Goal: Information Seeking & Learning: Find specific fact

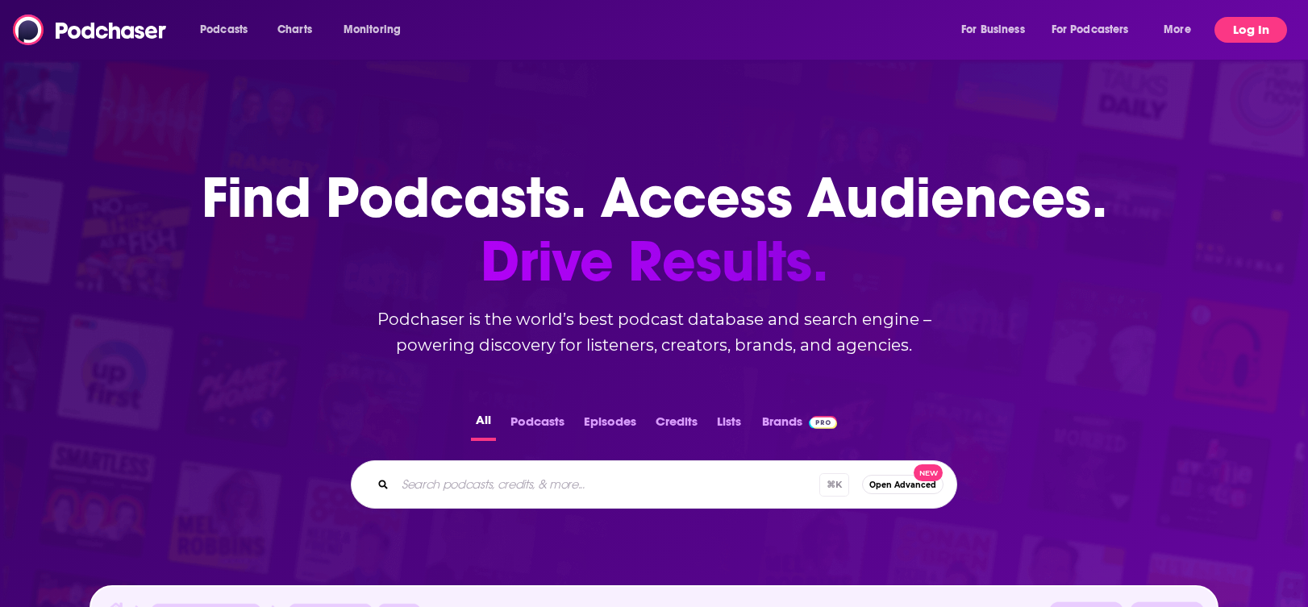
click at [1247, 24] on button "Log In" at bounding box center [1251, 30] width 73 height 26
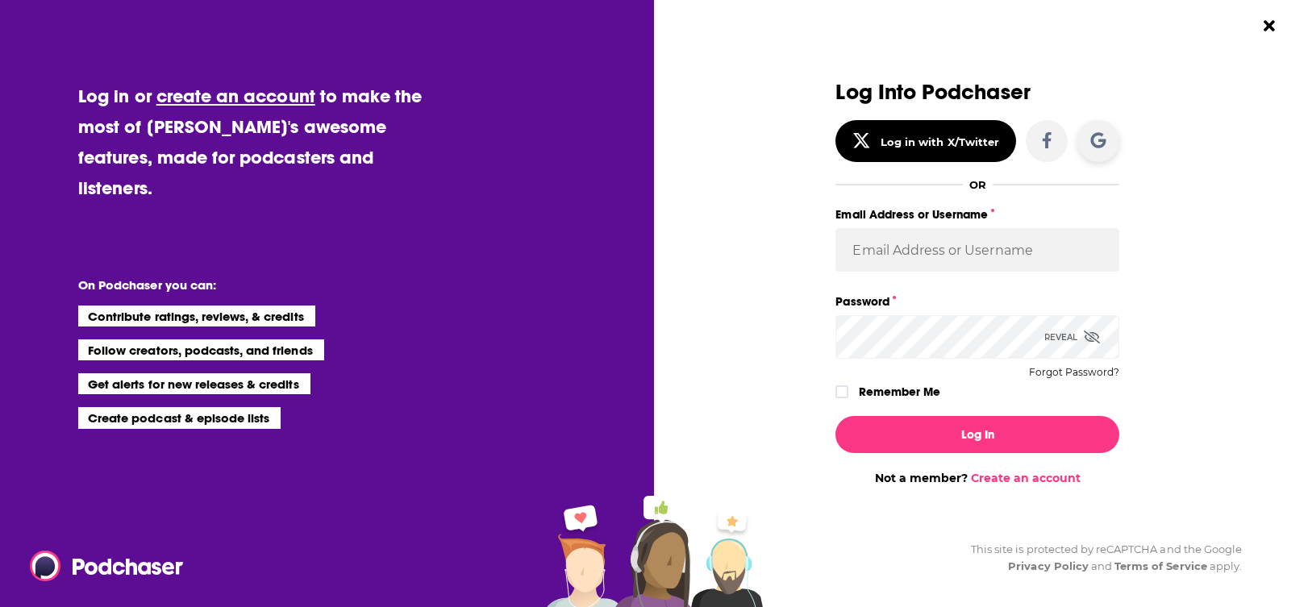
click at [1096, 138] on icon "Dialog" at bounding box center [1099, 140] width 16 height 16
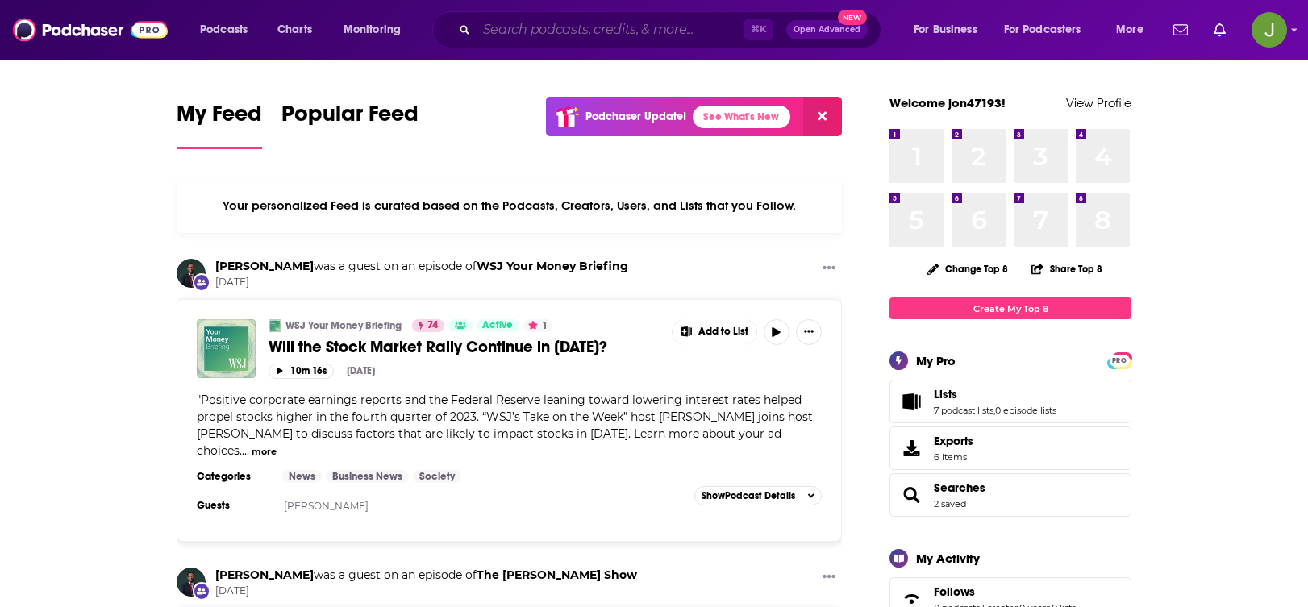
click at [538, 24] on input "Search podcasts, credits, & more..." at bounding box center [610, 30] width 267 height 26
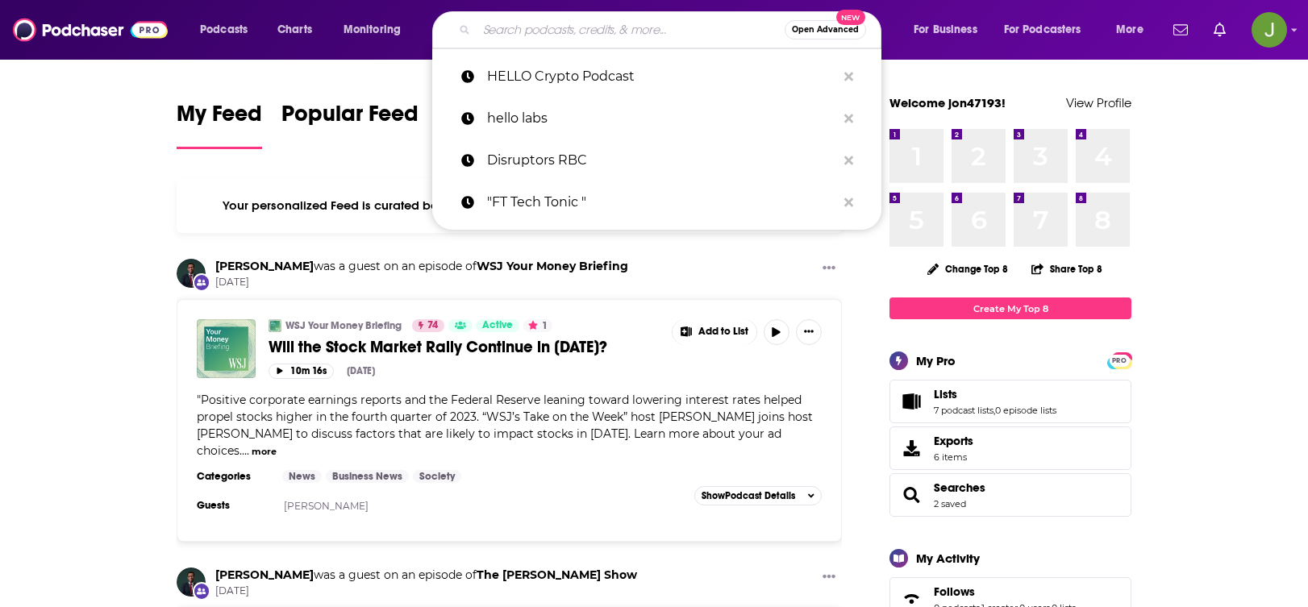
paste input "OneChair Podcast"
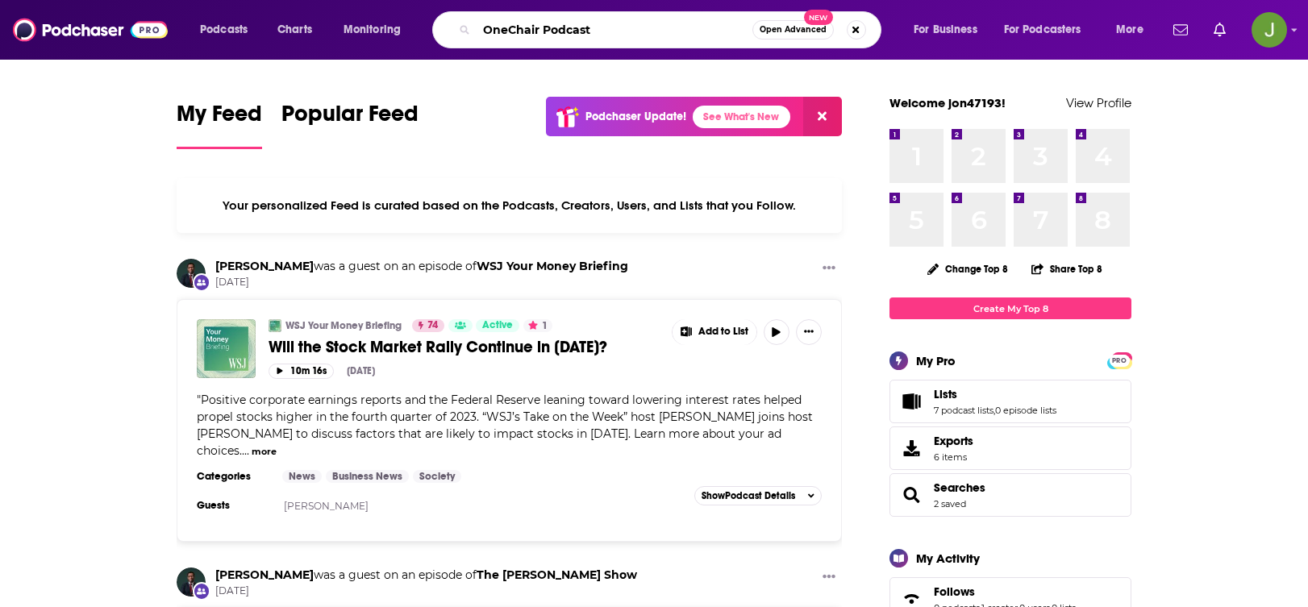
type input "OneChair Podcast"
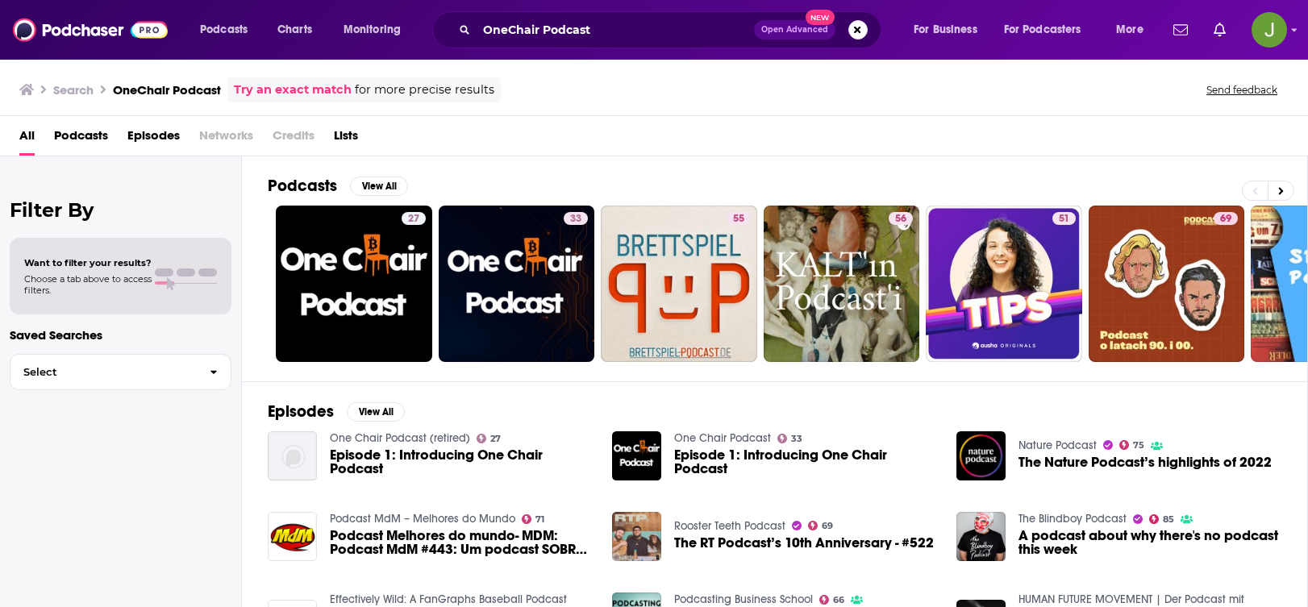
click at [81, 139] on span "Podcasts" at bounding box center [81, 139] width 54 height 33
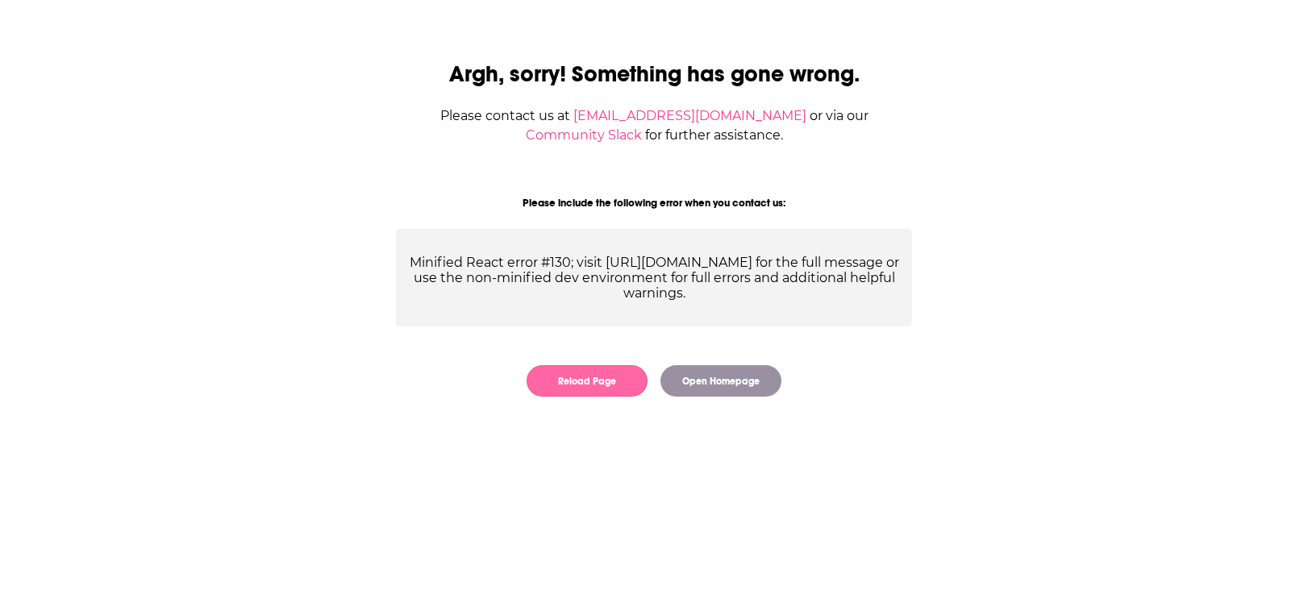
click at [586, 388] on button "Reload Page" at bounding box center [587, 380] width 121 height 31
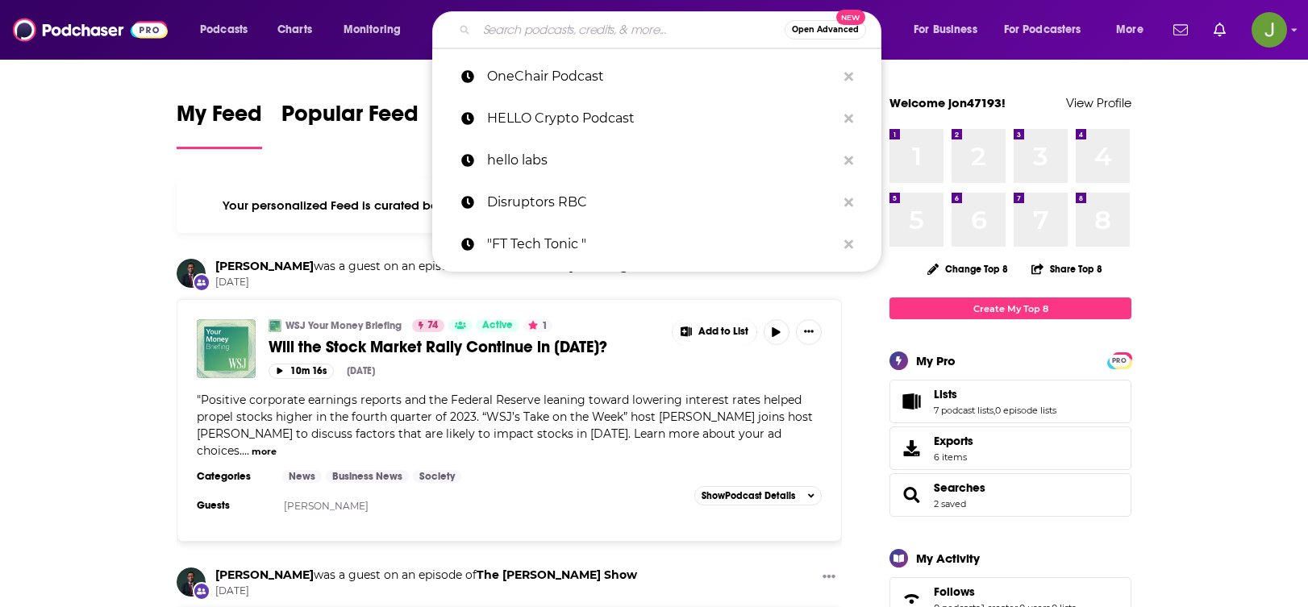
click at [570, 32] on input "Search podcasts, credits, & more..." at bounding box center [631, 30] width 308 height 26
paste input "OneChair Podcast"
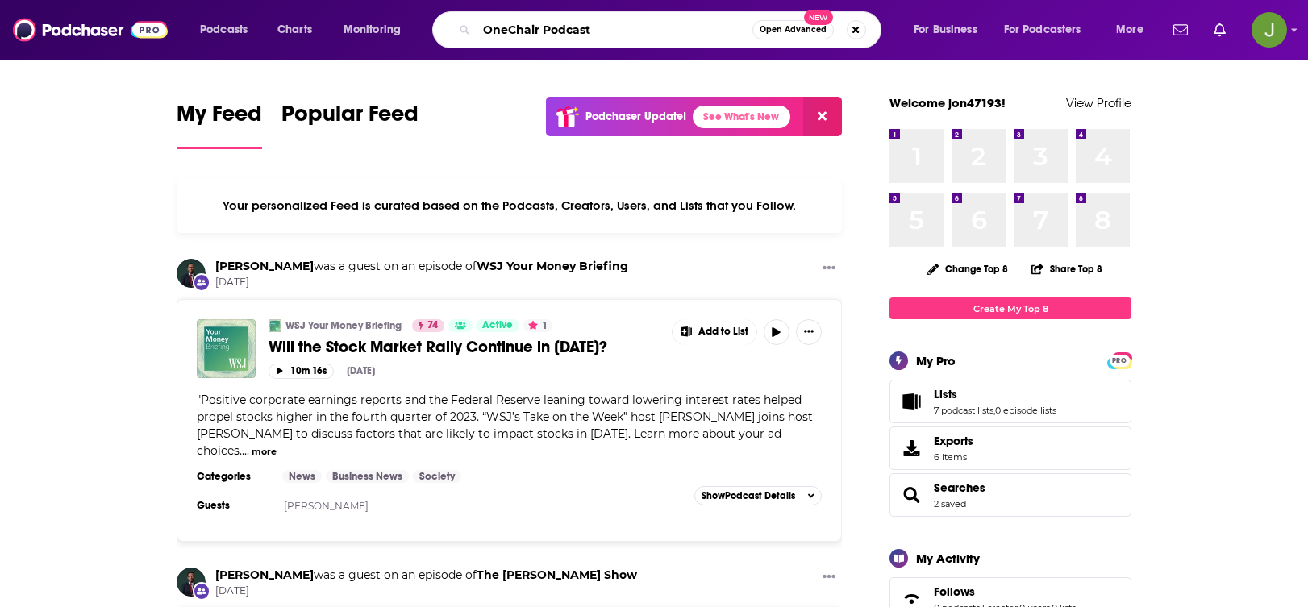
type input "OneChair Podcast"
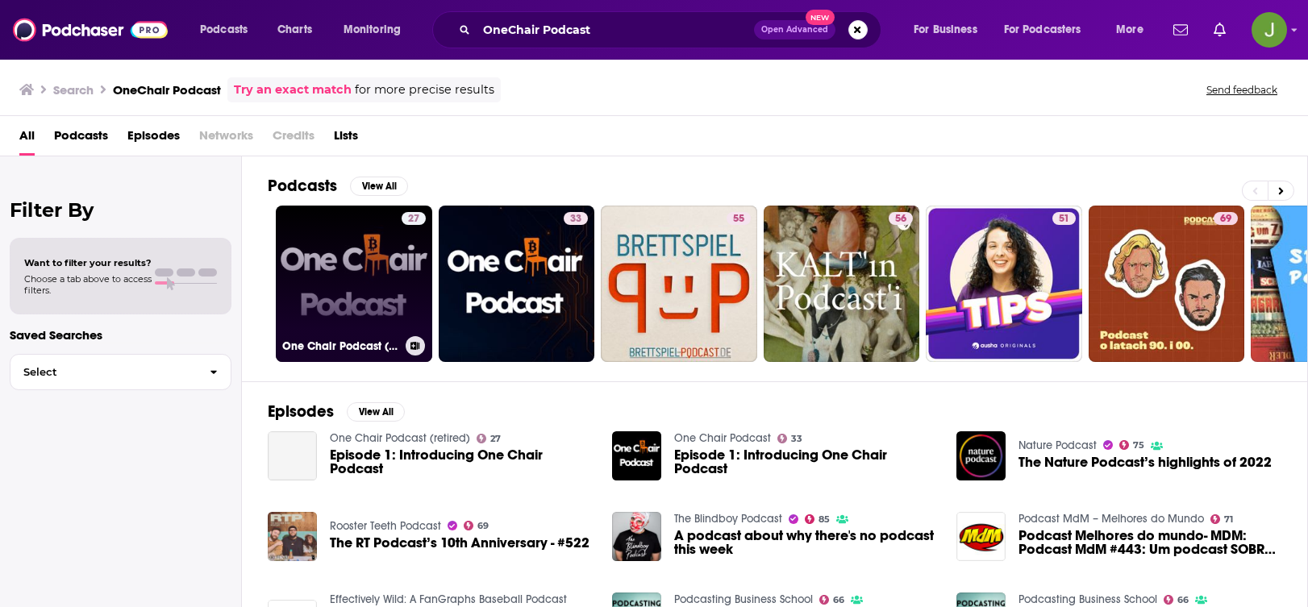
click at [355, 277] on link "27 One Chair Podcast (retired)" at bounding box center [354, 284] width 156 height 156
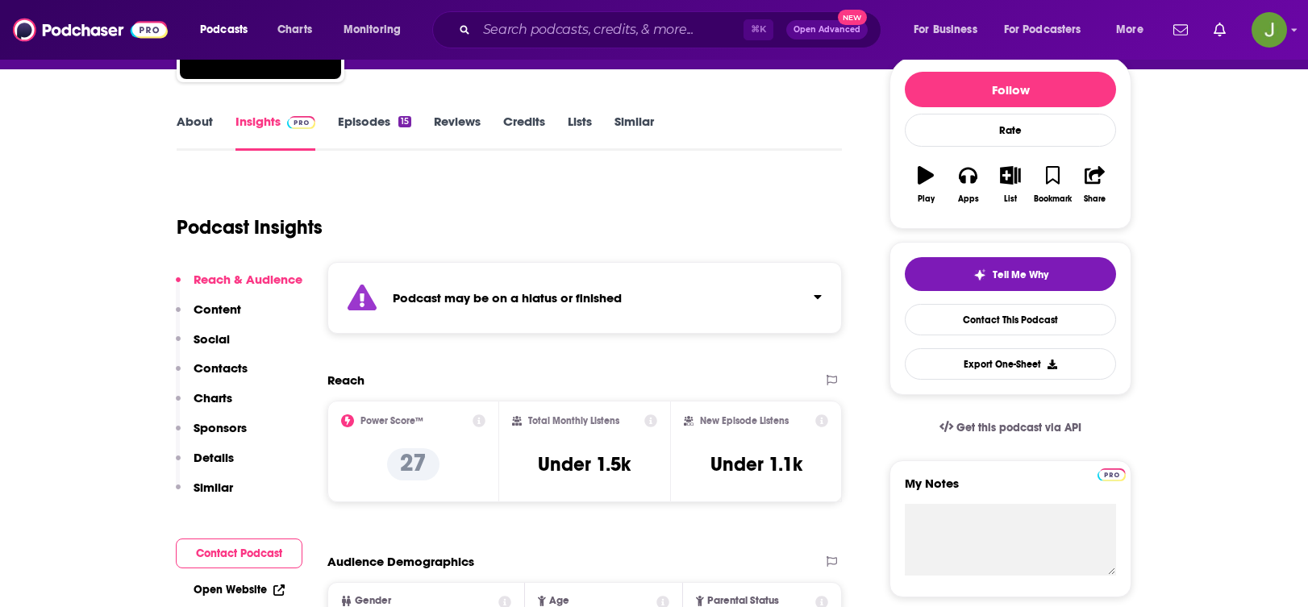
scroll to position [192, 0]
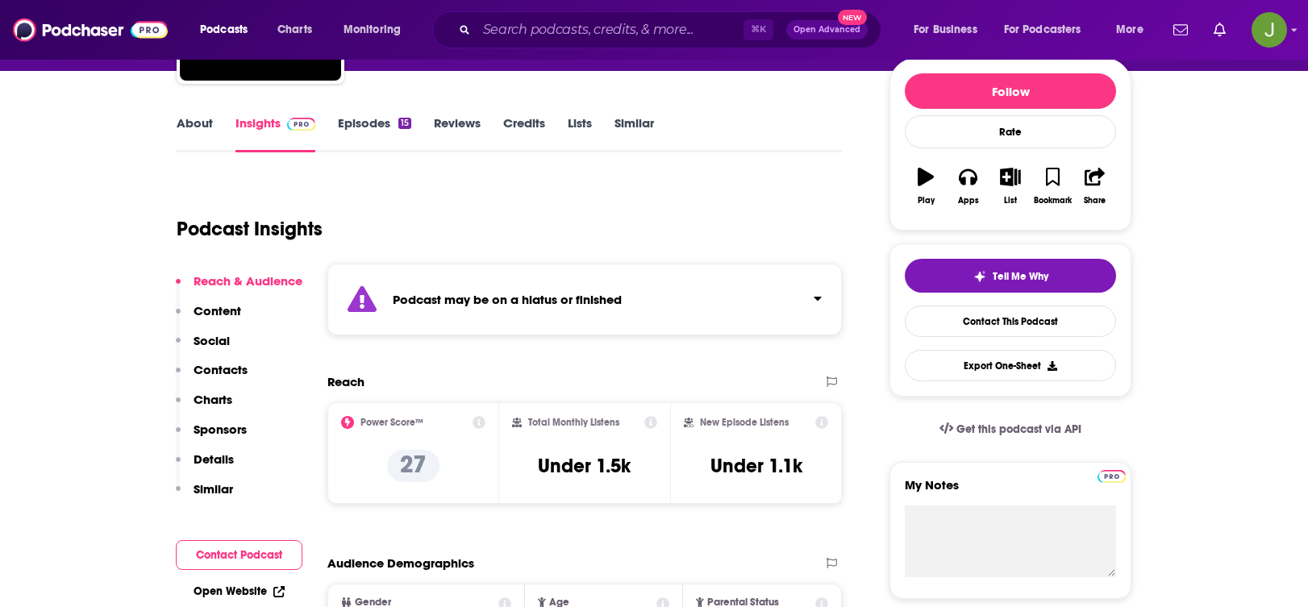
click at [216, 461] on p "Details" at bounding box center [214, 459] width 40 height 15
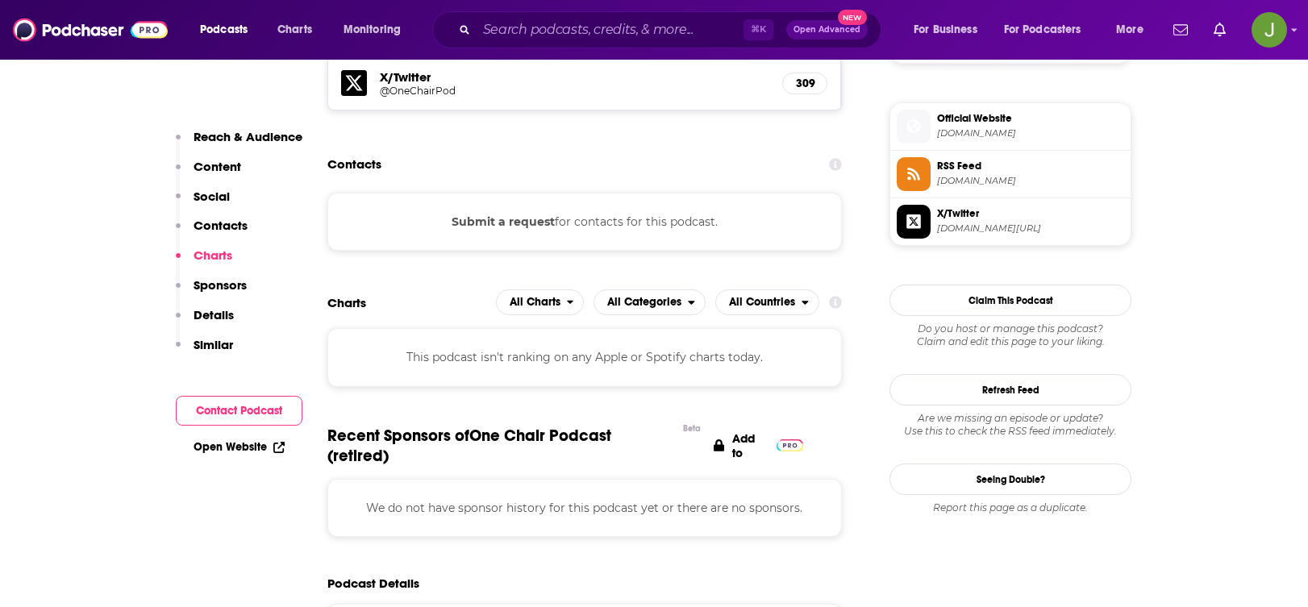
scroll to position [1284, 0]
click at [502, 225] on button "Submit a request" at bounding box center [503, 223] width 103 height 18
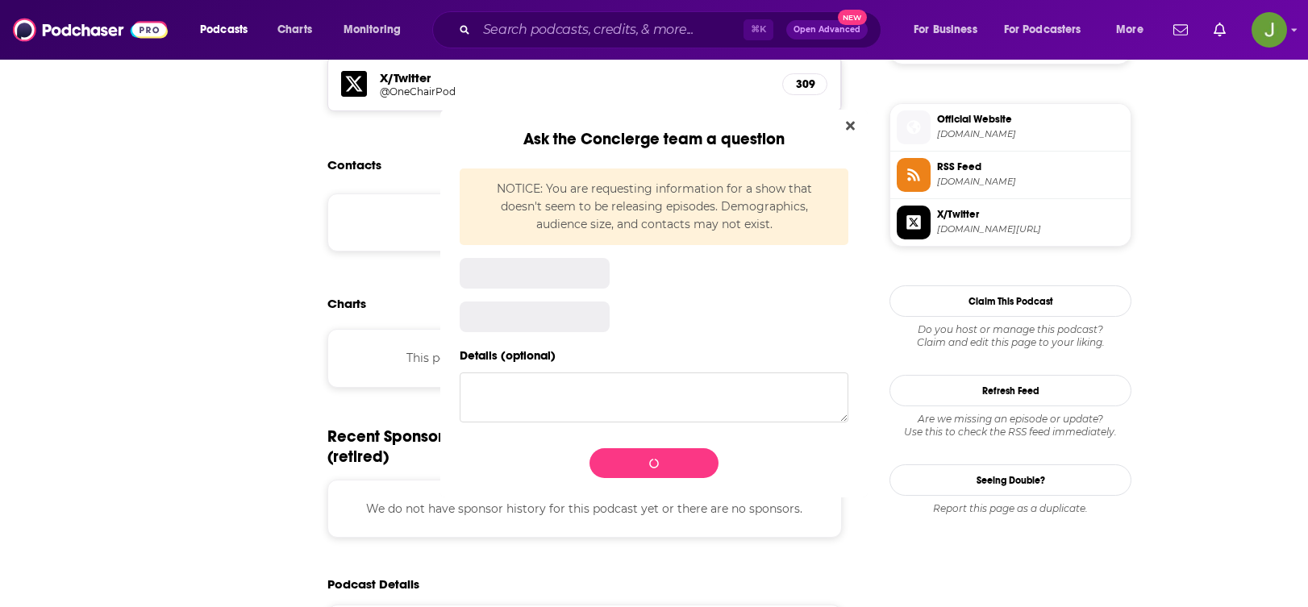
scroll to position [0, 0]
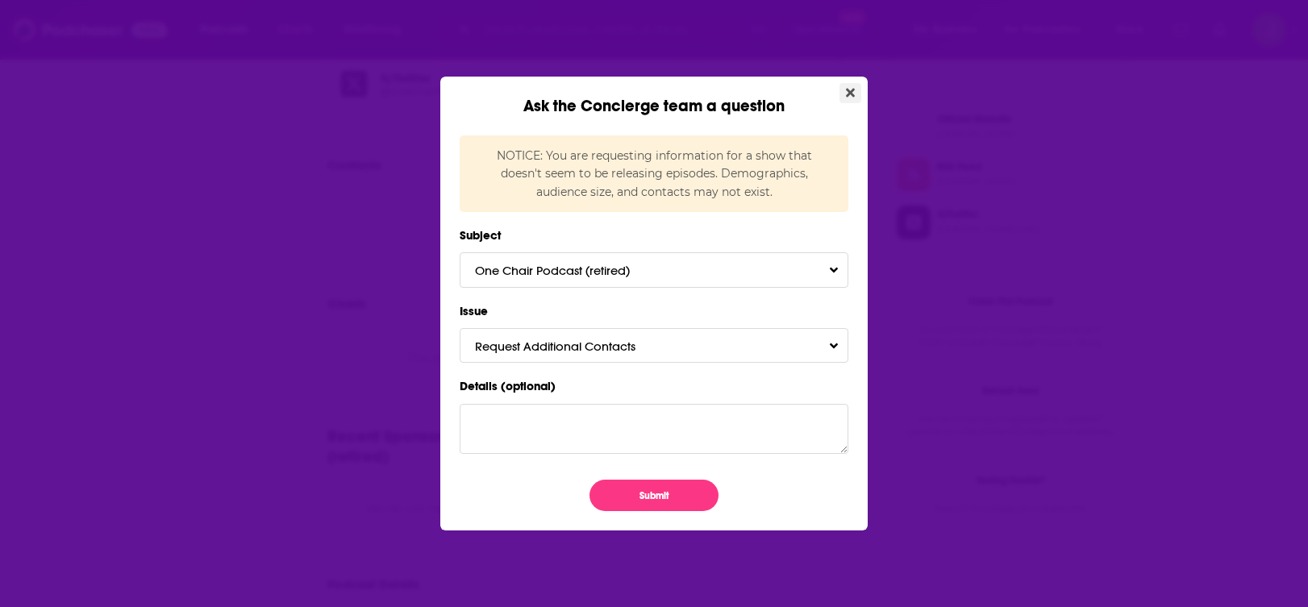
click at [845, 98] on button "Close" at bounding box center [851, 93] width 22 height 20
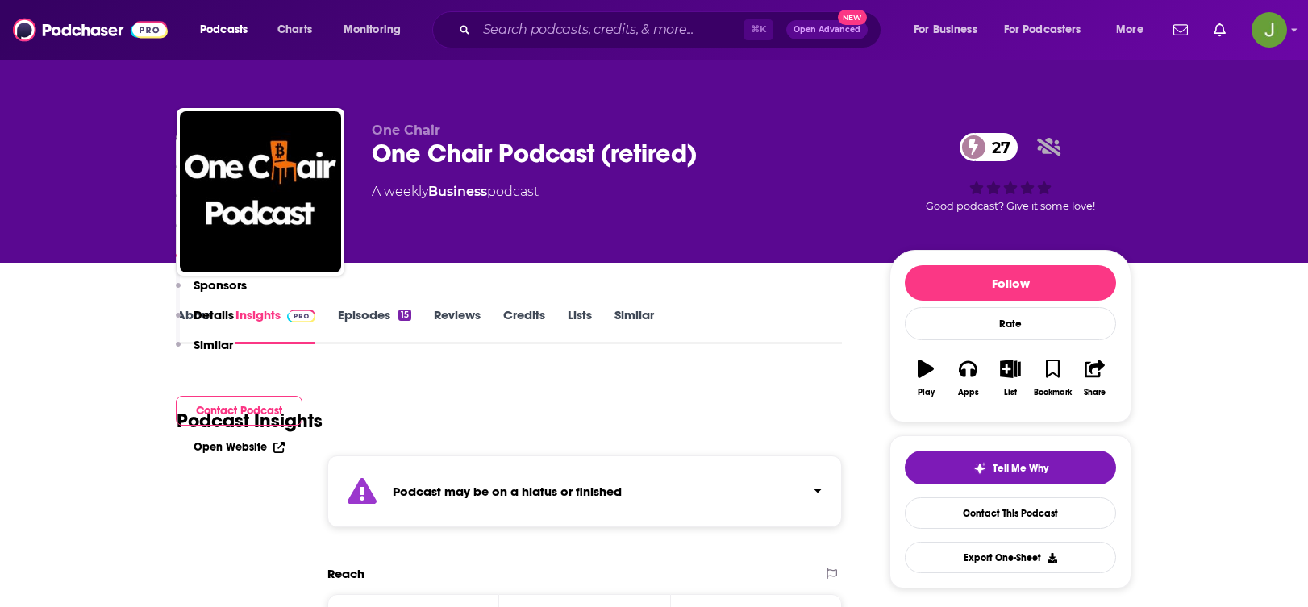
scroll to position [1284, 0]
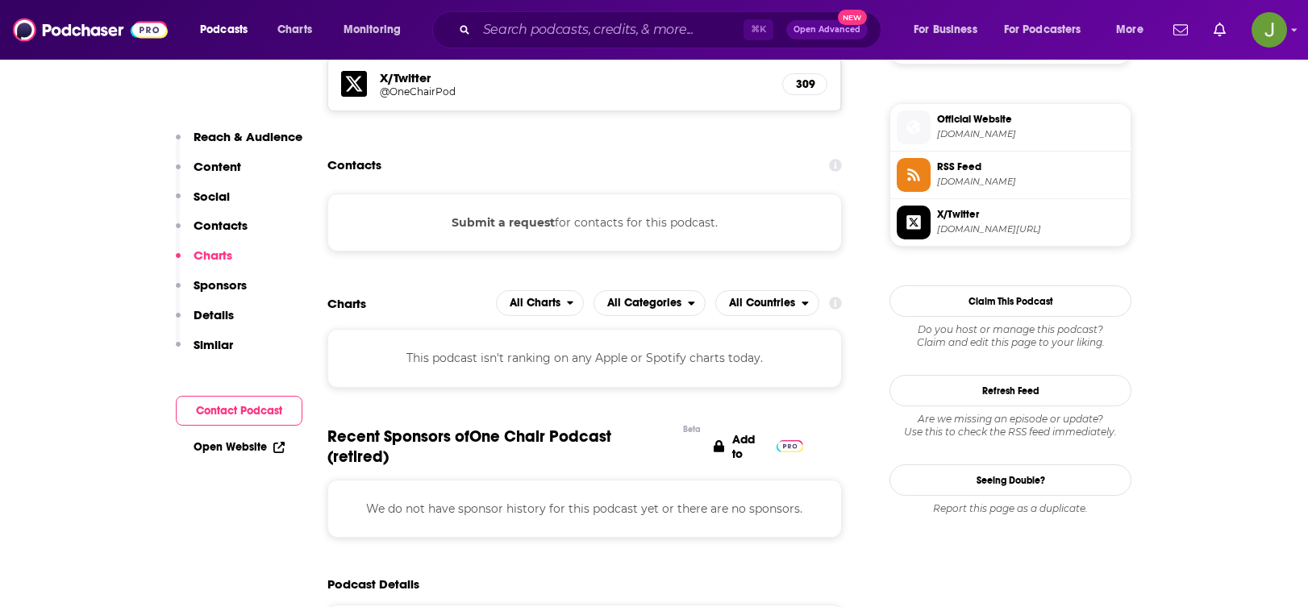
click at [415, 92] on h5 "@OneChairPod" at bounding box center [509, 92] width 258 height 12
